Goal: Transaction & Acquisition: Purchase product/service

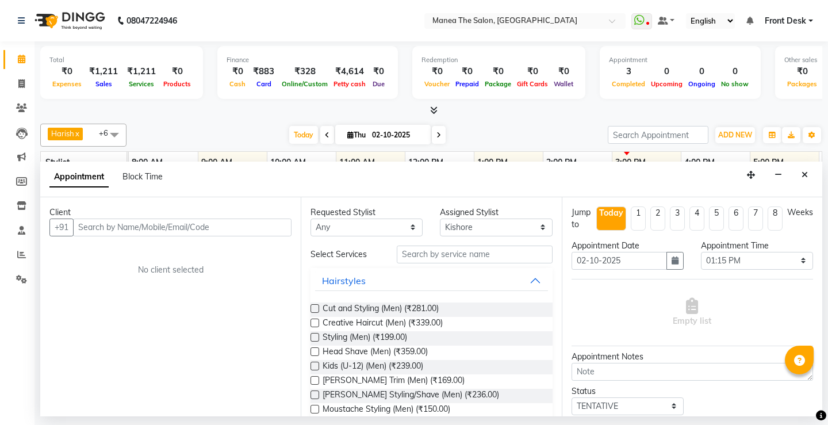
select select "91018"
select select "795"
select select "tentative"
click at [20, 88] on span at bounding box center [21, 84] width 20 height 13
select select "service"
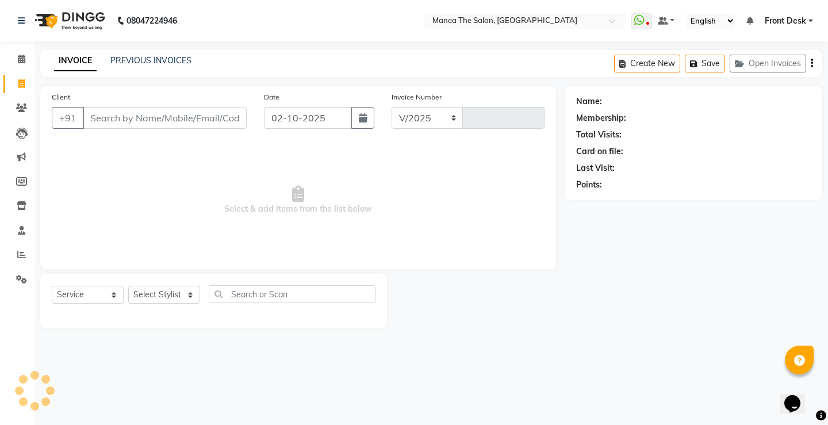
select select "8986"
type input "0314"
click at [157, 299] on select "Select Stylist Front Desk Harish [PERSON_NAME] Sachin [PERSON_NAME] [PERSON_NAM…" at bounding box center [164, 295] width 72 height 18
select select "91017"
click at [128, 286] on select "Select Stylist Front Desk Harish [PERSON_NAME] Sachin [PERSON_NAME] [PERSON_NAM…" at bounding box center [164, 295] width 72 height 18
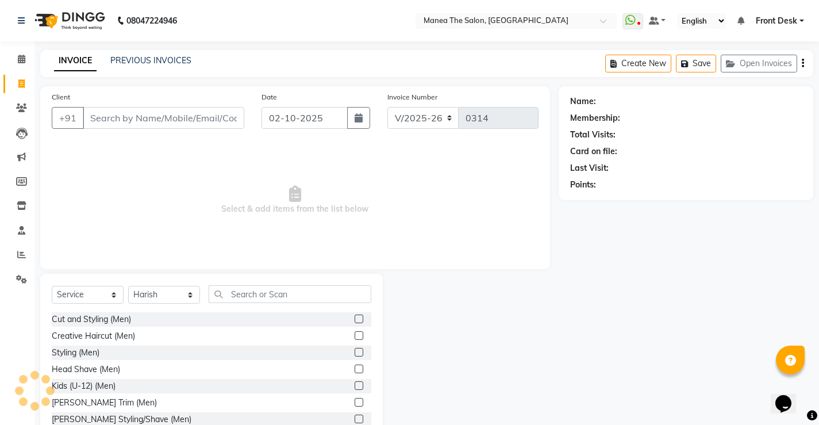
click at [355, 335] on label at bounding box center [359, 335] width 9 height 9
click at [355, 335] on input "checkbox" at bounding box center [358, 335] width 7 height 7
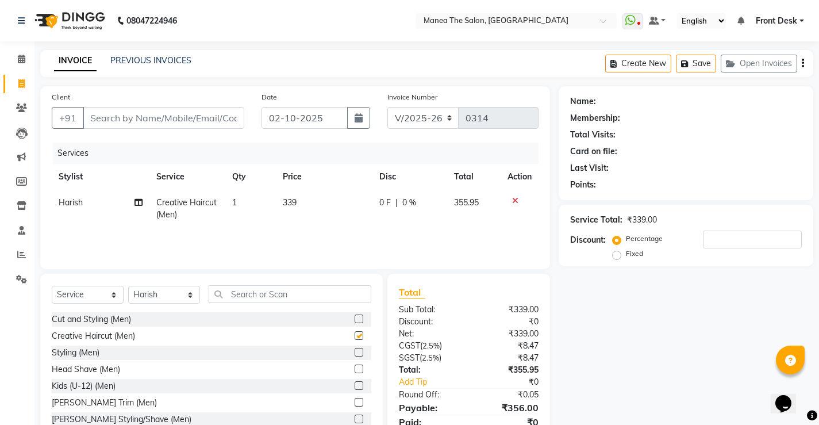
checkbox input "false"
click at [355, 402] on label at bounding box center [359, 402] width 9 height 9
click at [355, 402] on input "checkbox" at bounding box center [358, 402] width 7 height 7
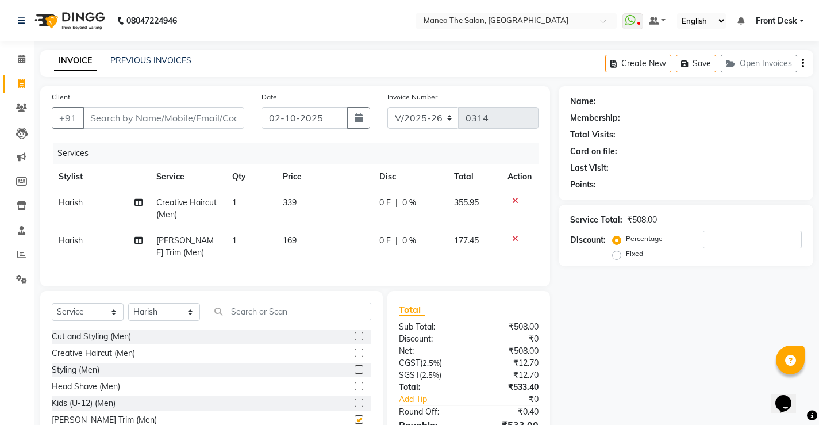
checkbox input "false"
click at [108, 120] on input "Client" at bounding box center [163, 118] width 161 height 22
type input "7"
type input "0"
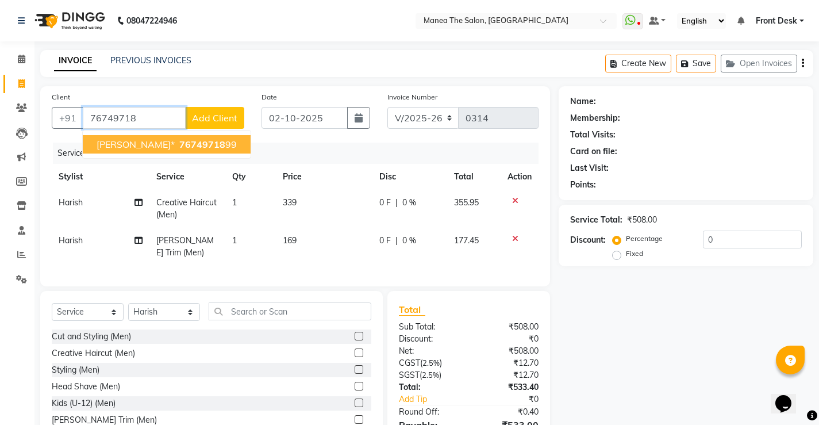
click at [112, 148] on span "[PERSON_NAME]*" at bounding box center [136, 143] width 78 height 11
type input "7674971899"
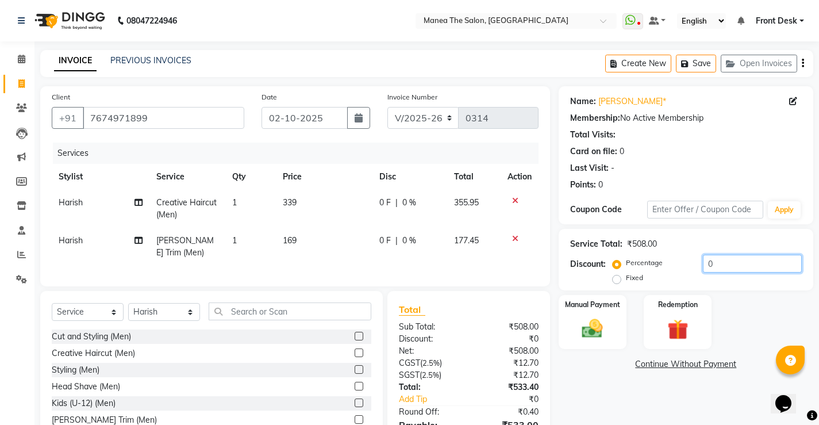
click at [718, 264] on input "0" at bounding box center [752, 264] width 99 height 18
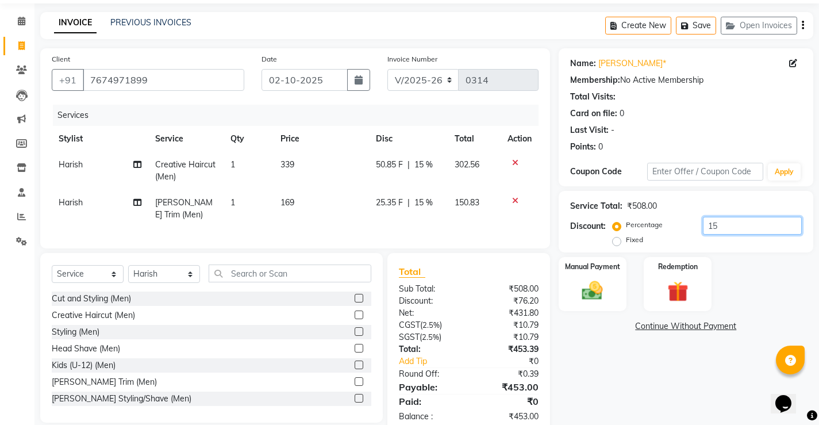
scroll to position [73, 0]
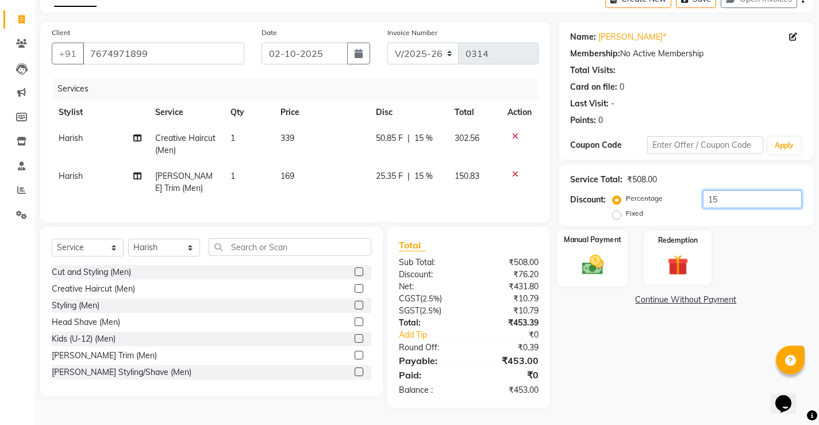
type input "15"
click at [602, 253] on img at bounding box center [592, 264] width 35 height 25
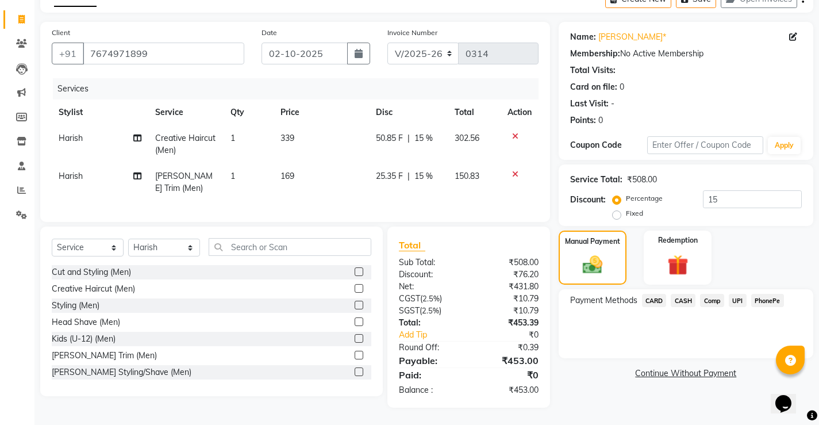
click at [655, 294] on span "CARD" at bounding box center [654, 300] width 25 height 13
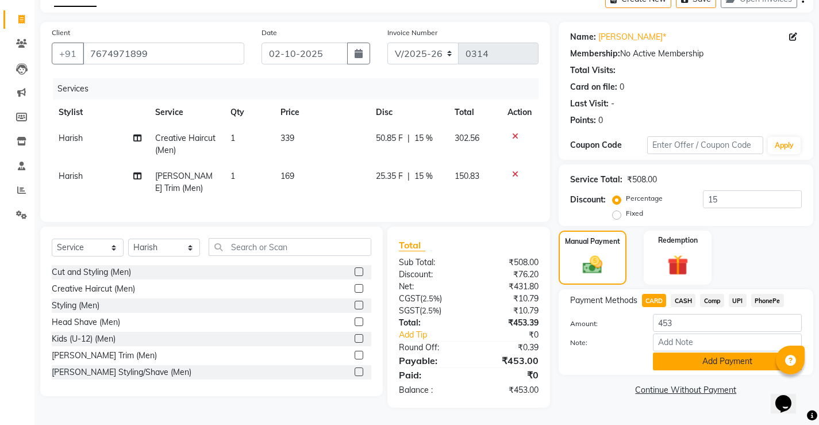
click at [686, 352] on button "Add Payment" at bounding box center [727, 361] width 149 height 18
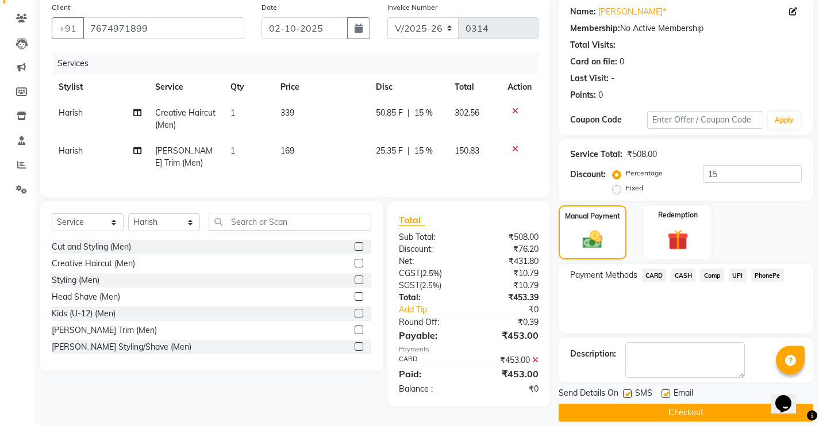
scroll to position [103, 0]
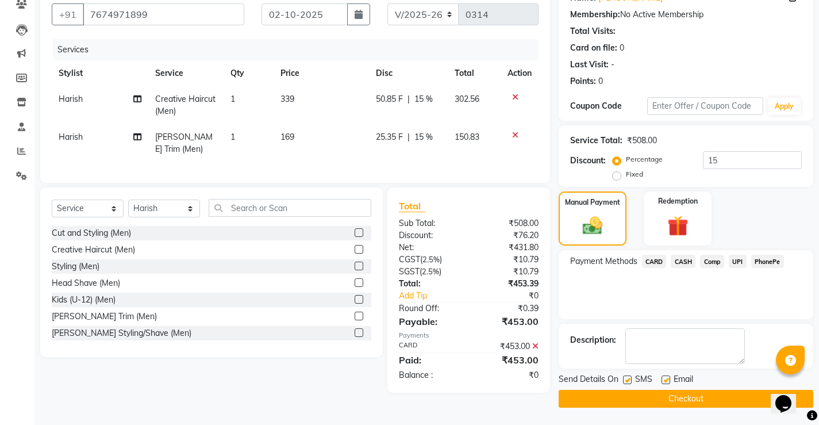
click at [655, 397] on button "Checkout" at bounding box center [686, 399] width 255 height 18
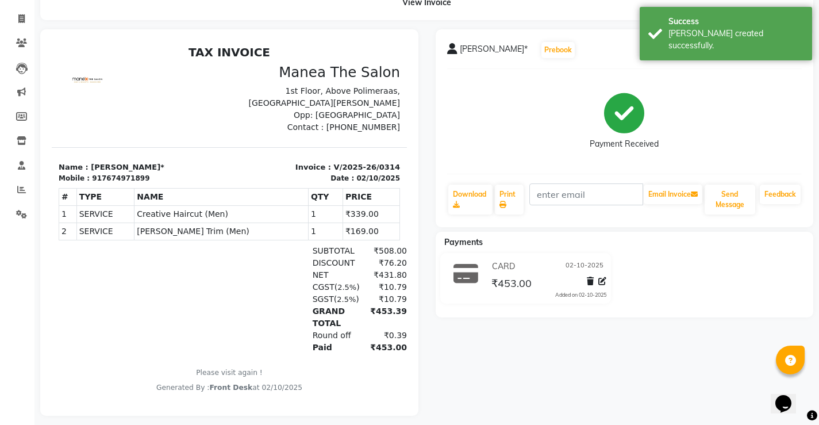
scroll to position [82, 0]
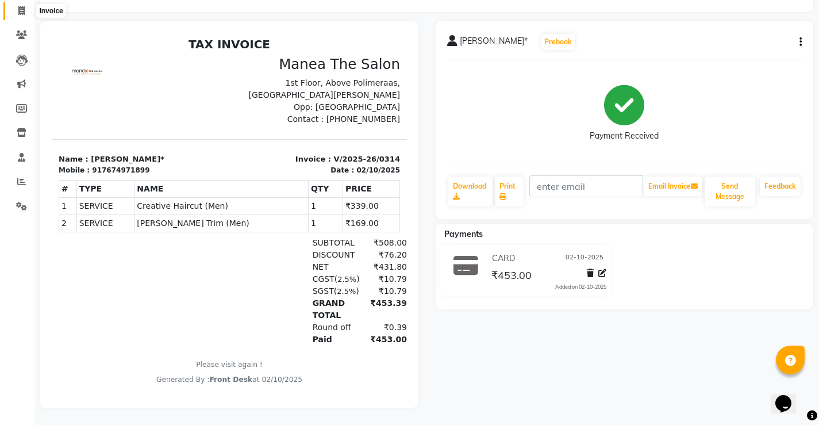
click at [18, 6] on icon at bounding box center [21, 10] width 6 height 9
select select "service"
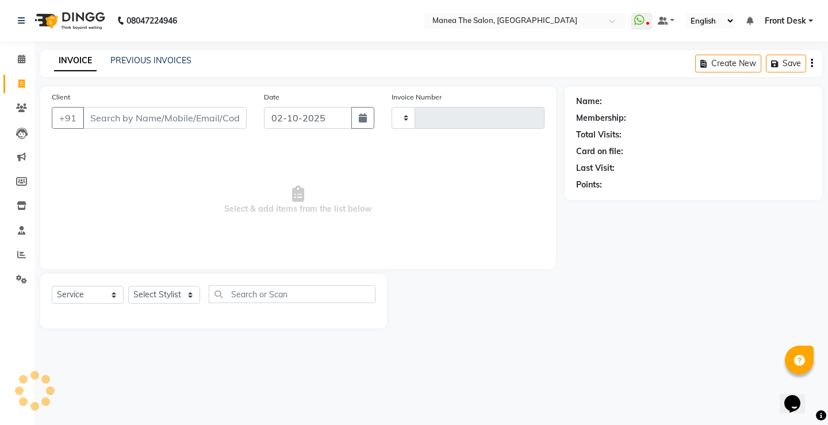
type input "0315"
select select "8986"
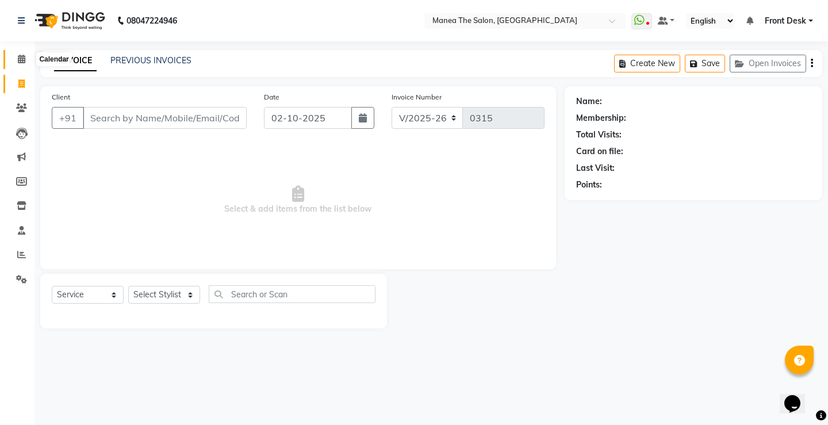
click at [18, 55] on icon at bounding box center [21, 59] width 7 height 9
